Goal: Task Accomplishment & Management: Manage account settings

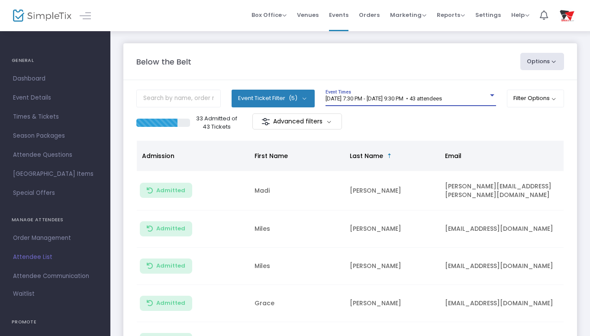
click at [488, 95] on div at bounding box center [492, 95] width 8 height 6
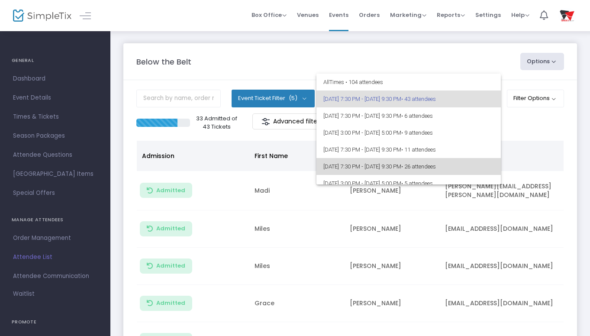
click at [436, 164] on span "• 26 attendees" at bounding box center [418, 166] width 35 height 6
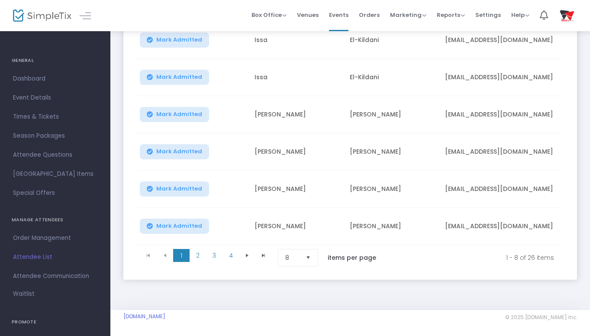
scroll to position [230, 0]
click at [311, 252] on span "Select" at bounding box center [308, 258] width 14 height 14
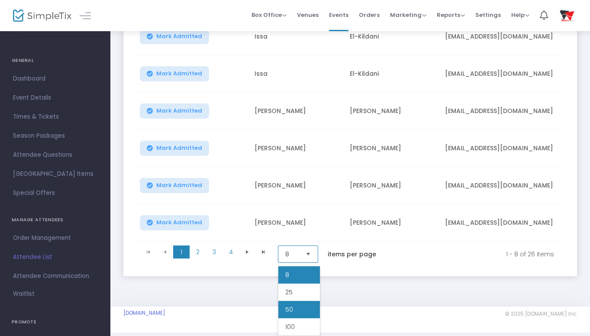
click at [292, 301] on li "50" at bounding box center [299, 309] width 42 height 17
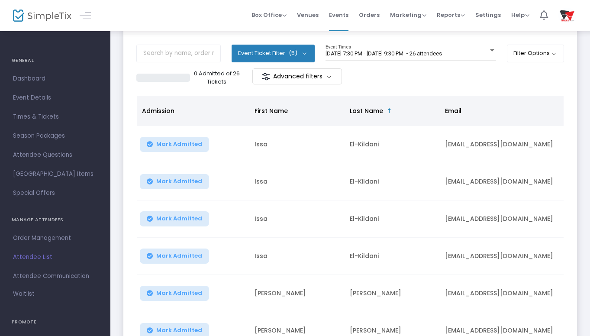
scroll to position [0, 0]
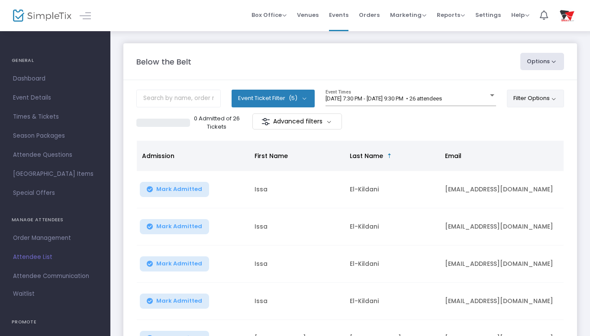
click at [551, 96] on button "Filter Options" at bounding box center [536, 98] width 58 height 17
click at [552, 59] on button "Options" at bounding box center [542, 61] width 44 height 17
click at [516, 87] on li "Export List" at bounding box center [519, 87] width 80 height 17
radio input "false"
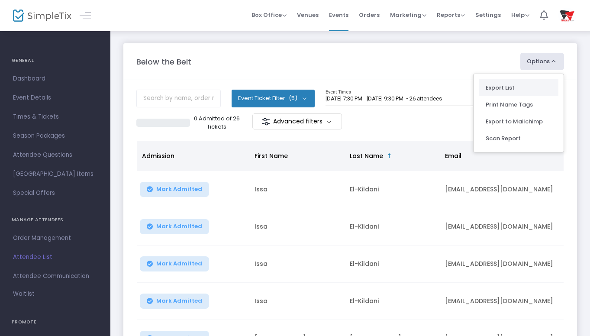
radio input "true"
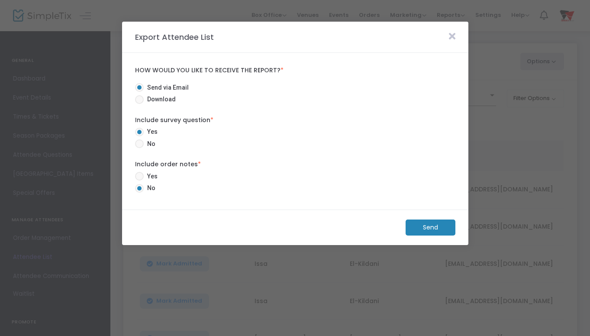
click at [141, 142] on span at bounding box center [139, 143] width 9 height 9
click at [139, 148] on input "No" at bounding box center [139, 148] width 0 height 0
radio input "true"
click at [142, 174] on span at bounding box center [139, 176] width 9 height 9
click at [139, 181] on input "Yes" at bounding box center [139, 181] width 0 height 0
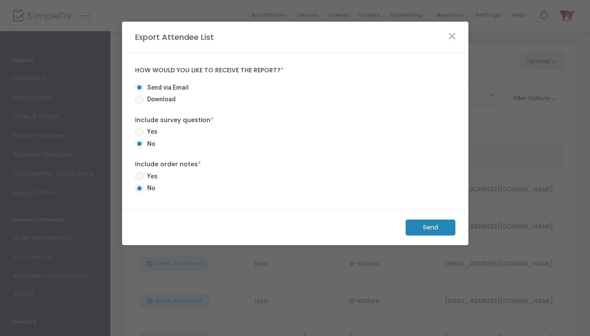
radio input "true"
click at [439, 226] on m-button "Send" at bounding box center [431, 227] width 50 height 16
